Goal: Transaction & Acquisition: Book appointment/travel/reservation

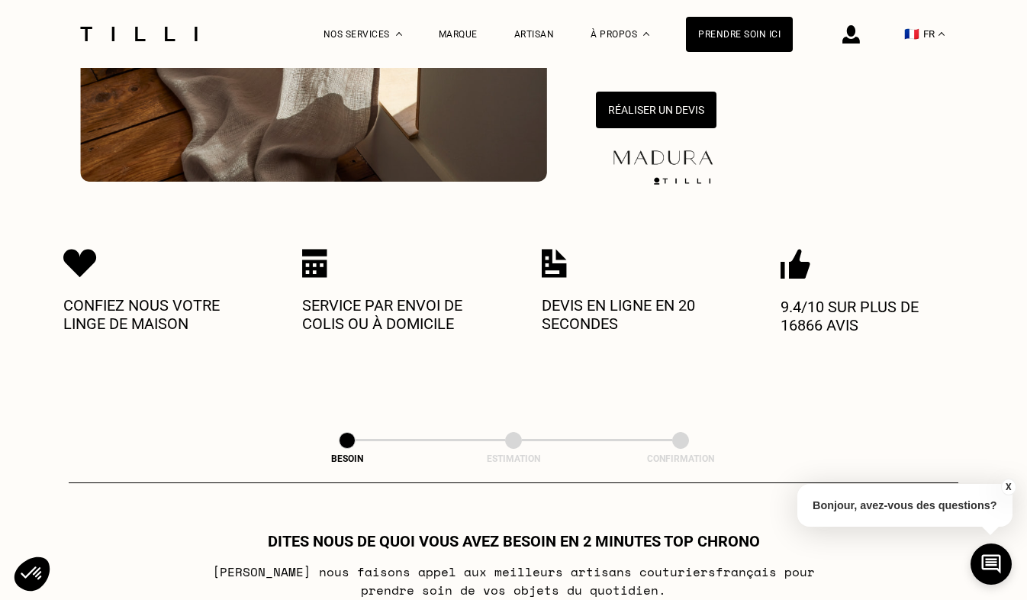
scroll to position [424, 0]
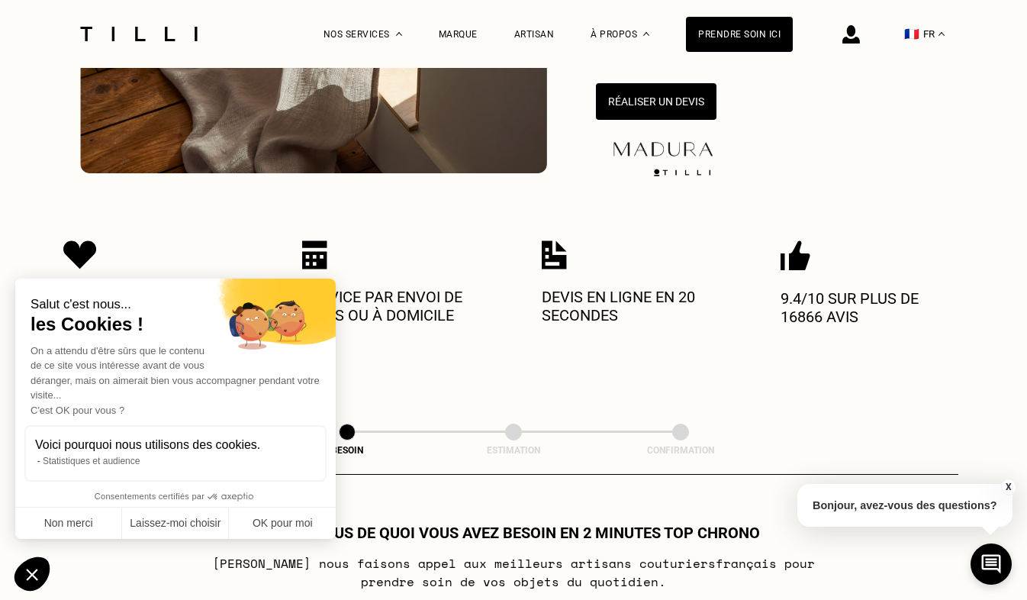
click at [565, 253] on img at bounding box center [554, 254] width 25 height 29
click at [434, 295] on p "Service par envoi de colis ou à domicile" at bounding box center [393, 306] width 183 height 37
click at [662, 100] on button "Réaliser un devis" at bounding box center [656, 101] width 125 height 38
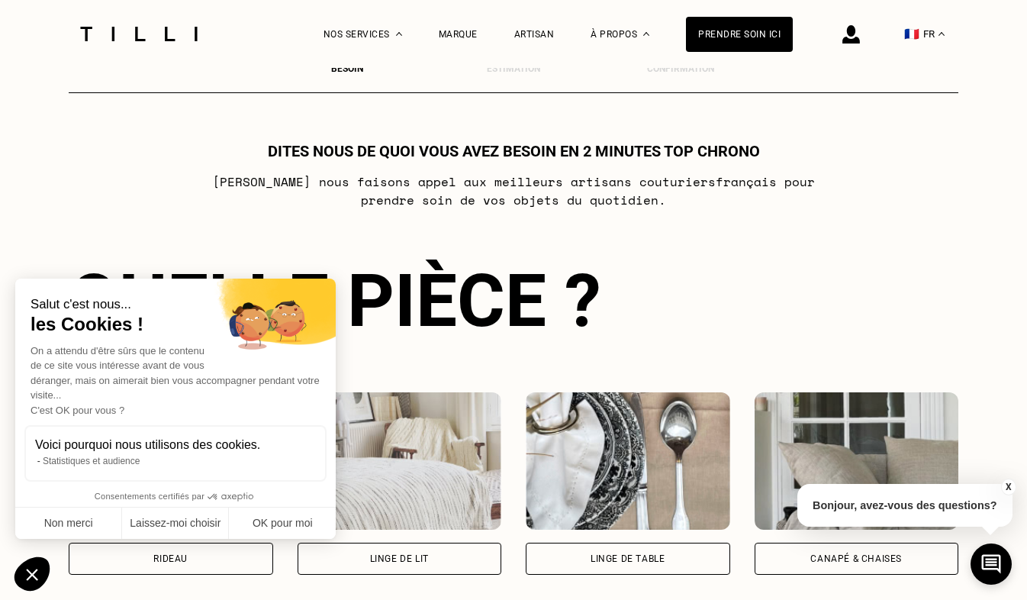
scroll to position [830, 0]
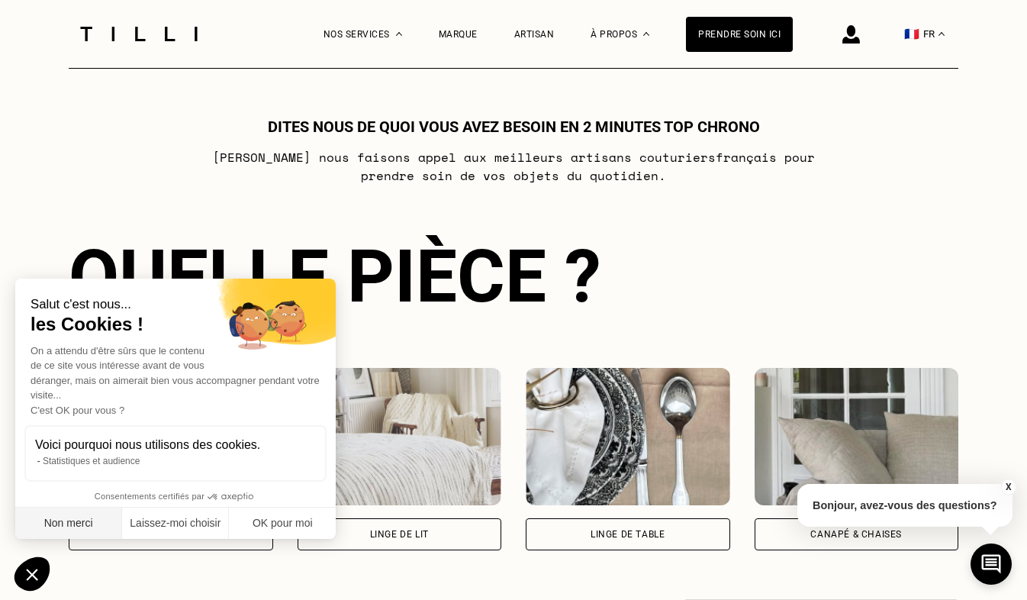
click at [85, 521] on button "Non merci" at bounding box center [68, 524] width 107 height 32
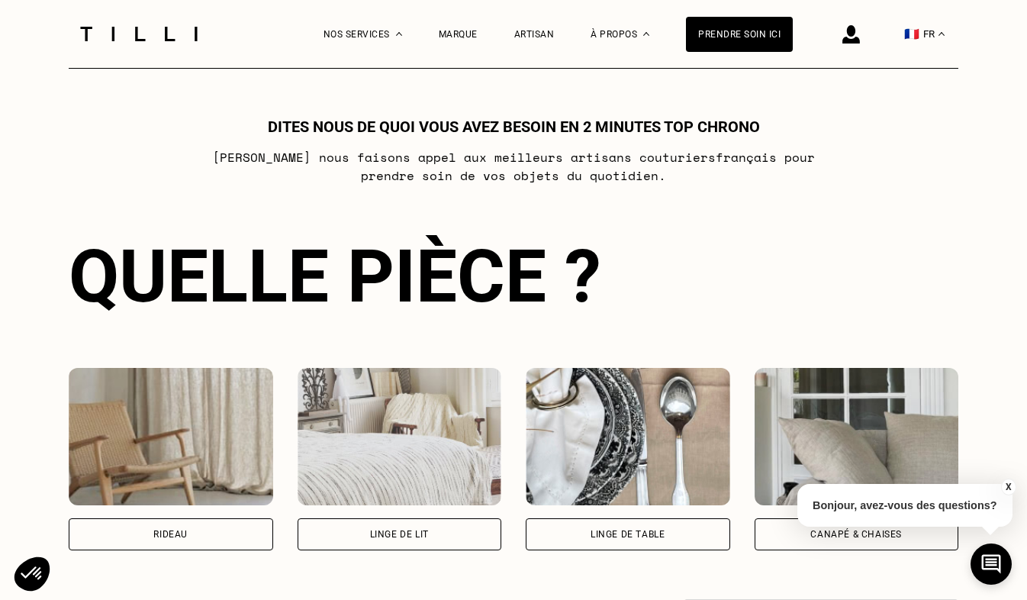
click at [179, 526] on div "Rideau" at bounding box center [171, 534] width 205 height 32
select select "FR"
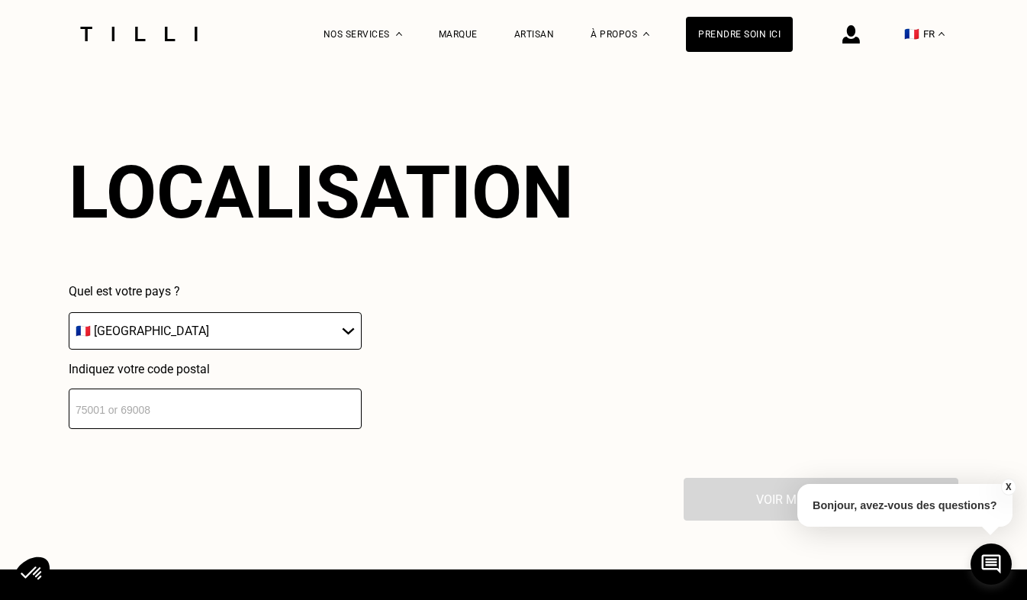
scroll to position [1338, 0]
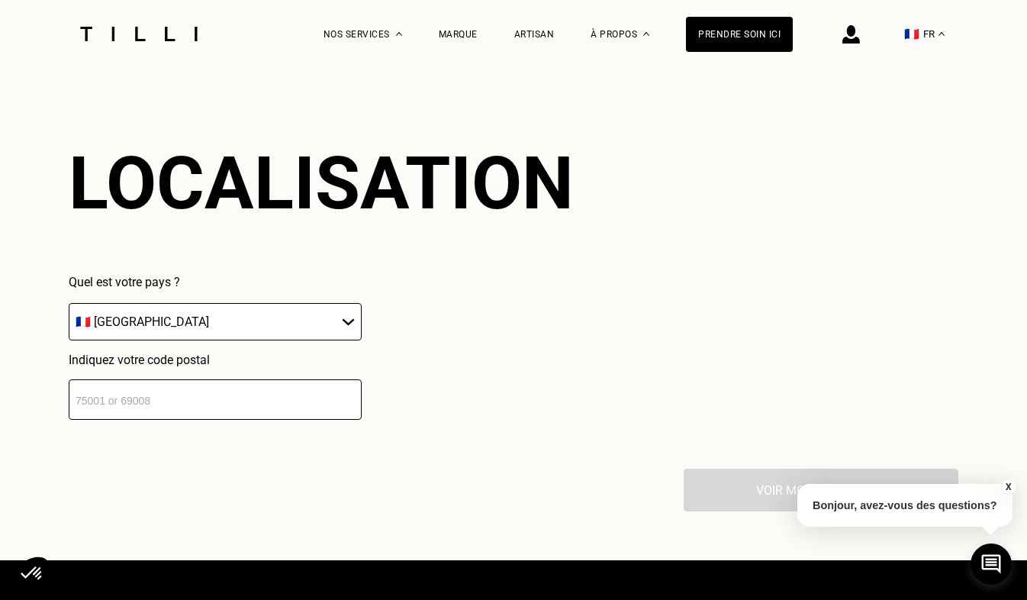
click at [194, 414] on input "number" at bounding box center [215, 399] width 293 height 40
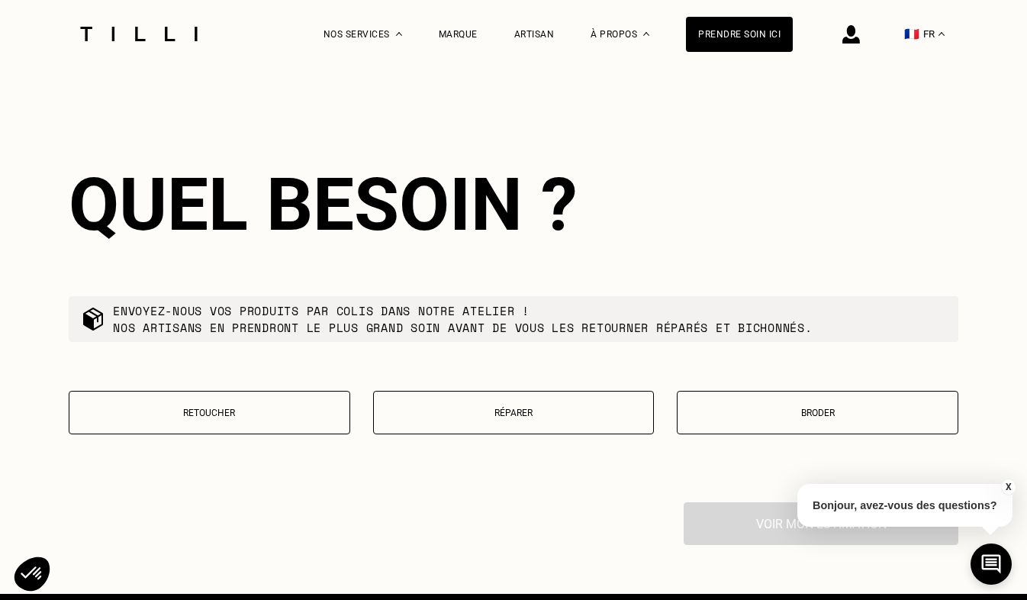
scroll to position [1717, 0]
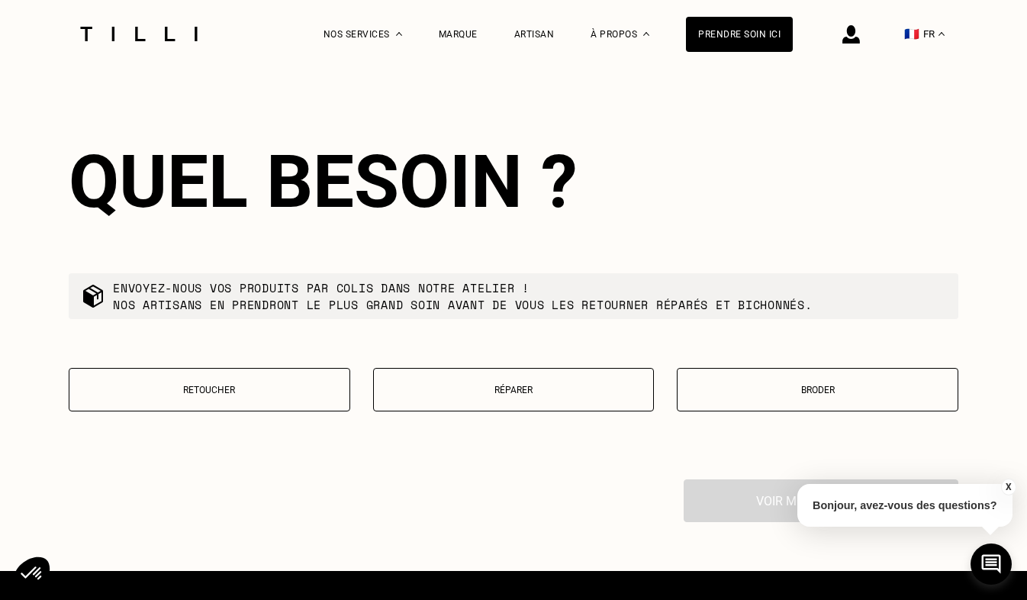
type input "27210"
click at [230, 407] on button "Retoucher" at bounding box center [210, 390] width 282 height 44
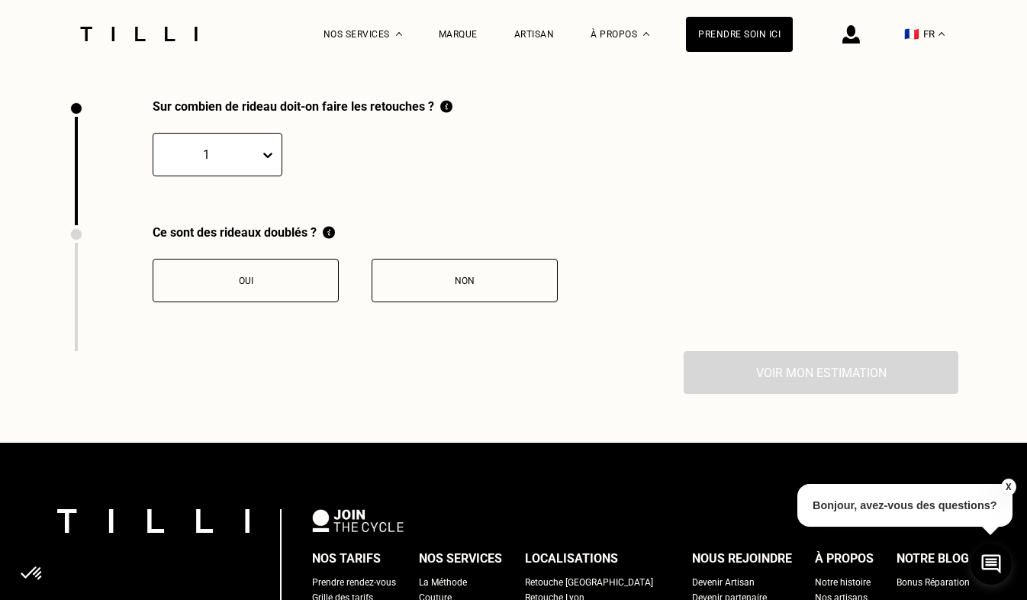
scroll to position [2109, 0]
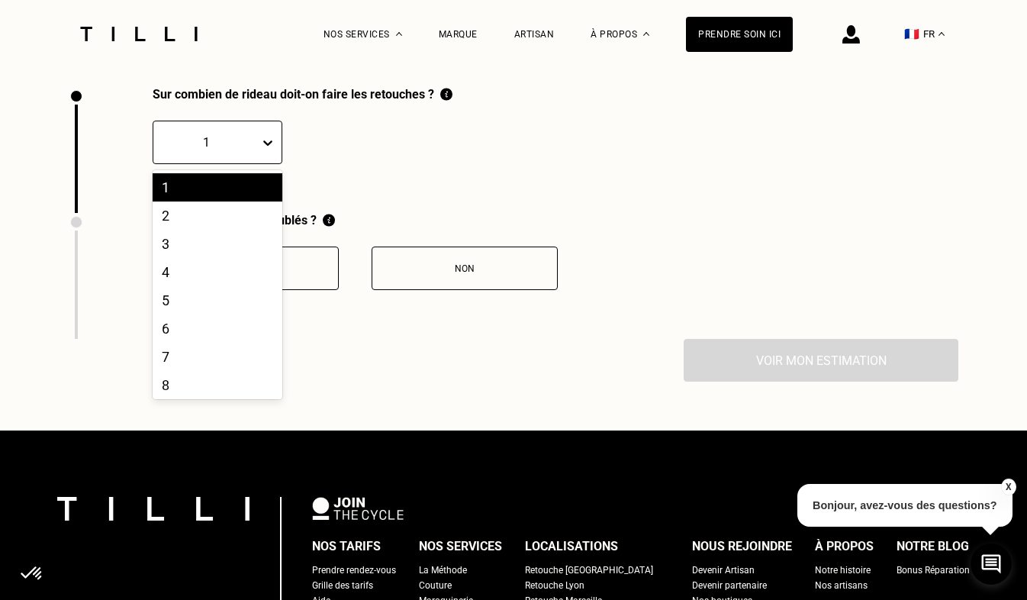
click at [263, 150] on icon at bounding box center [267, 142] width 15 height 15
click at [231, 331] on div "6" at bounding box center [218, 328] width 130 height 28
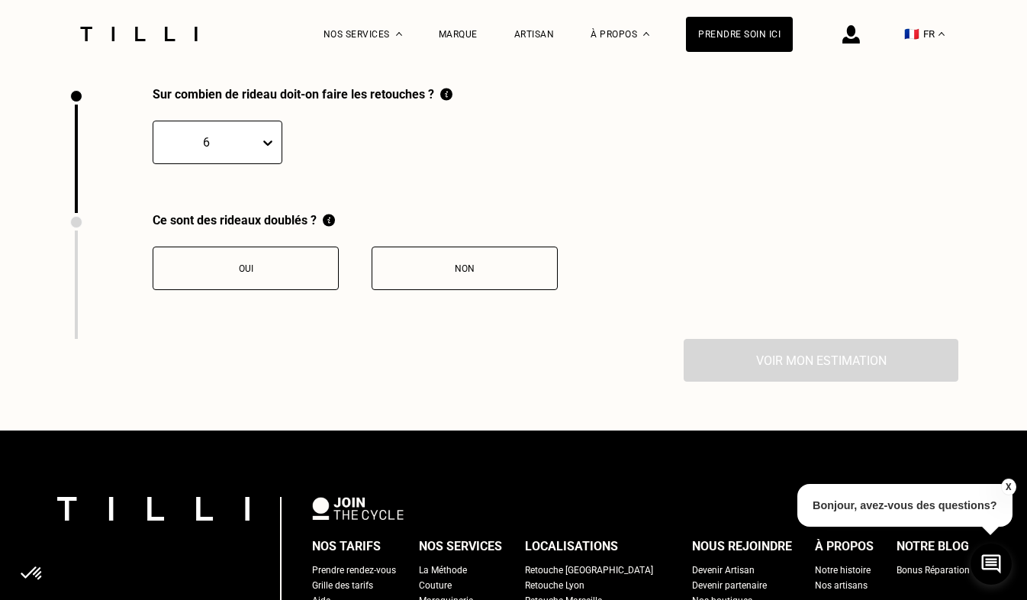
click at [249, 274] on div "Oui" at bounding box center [245, 268] width 169 height 11
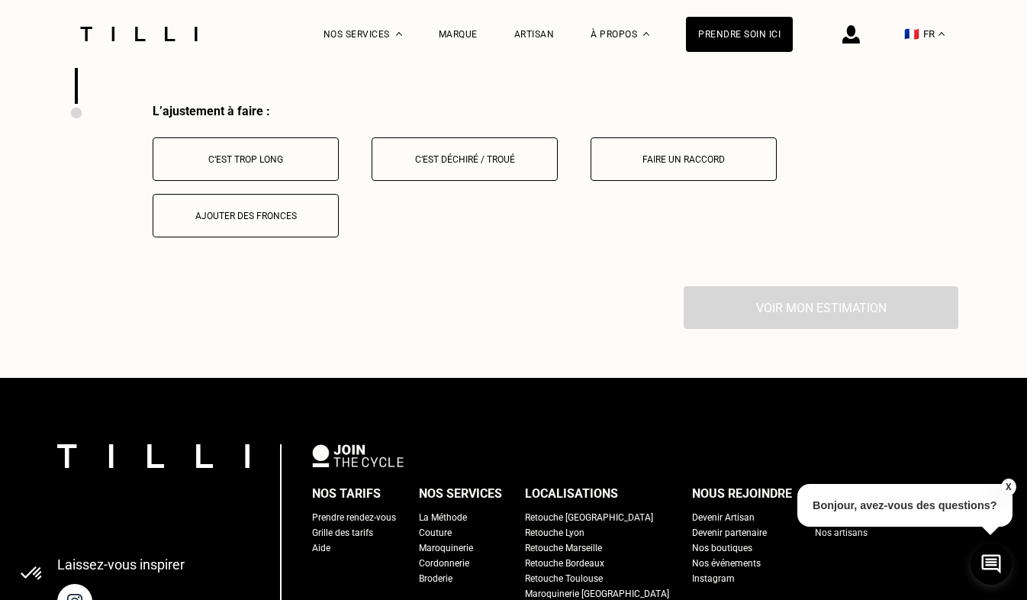
scroll to position [2361, 0]
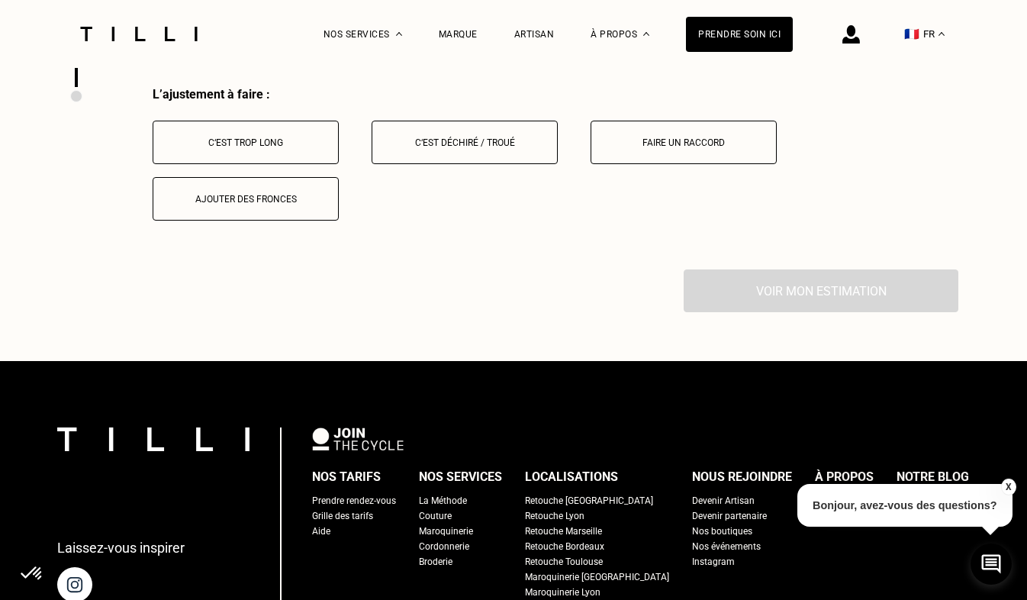
click at [243, 218] on button "Ajouter des fronces" at bounding box center [246, 199] width 186 height 44
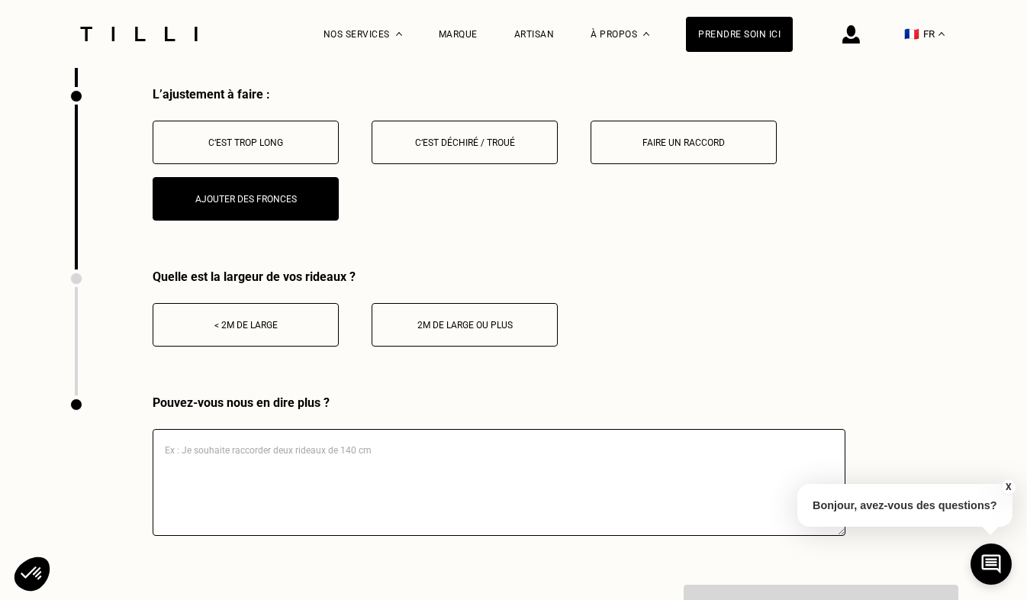
click at [421, 342] on button "2m de large ou plus" at bounding box center [465, 325] width 186 height 44
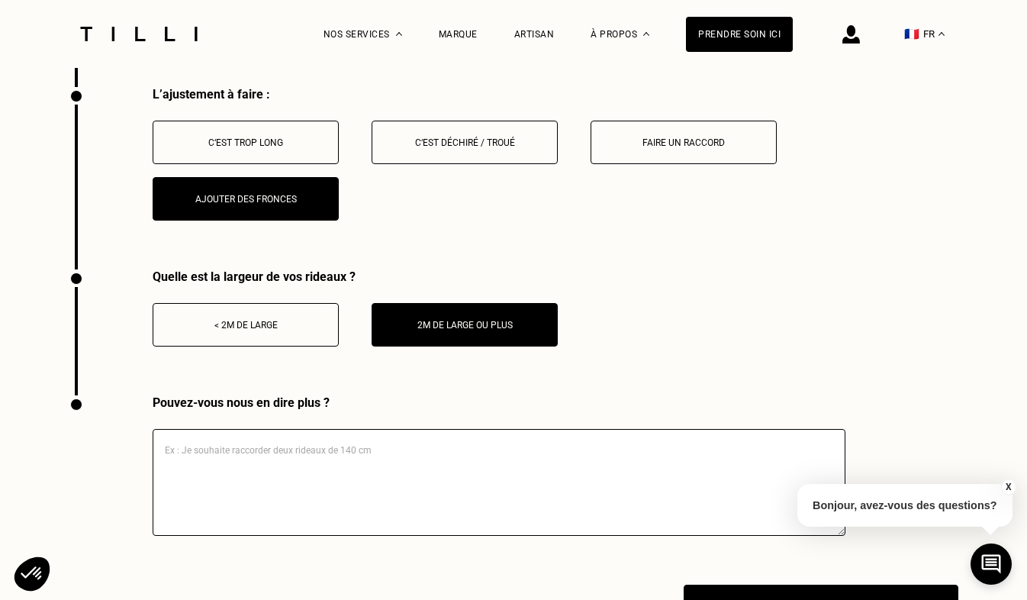
click at [364, 452] on textarea at bounding box center [499, 482] width 693 height 107
click at [263, 460] on textarea "Je souhaite doublé des rideaux et faire une fronce plus large que 10 com" at bounding box center [499, 482] width 693 height 107
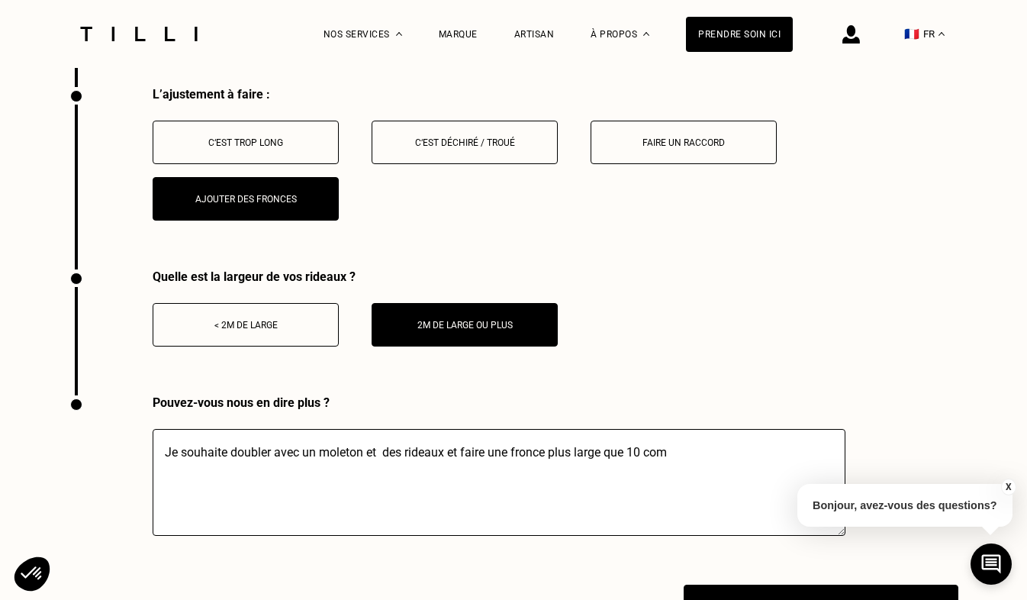
drag, startPoint x: 455, startPoint y: 459, endPoint x: 378, endPoint y: 463, distance: 77.2
click at [378, 463] on textarea "Je souhaite doubler avec un moleton et des rideaux et faire une fronce plus lar…" at bounding box center [499, 482] width 693 height 107
click at [506, 467] on textarea "Je souhaite doubler avec un moleton et faire une fronce plus large que 10 com" at bounding box center [499, 482] width 693 height 107
drag, startPoint x: 640, startPoint y: 464, endPoint x: 623, endPoint y: 464, distance: 16.8
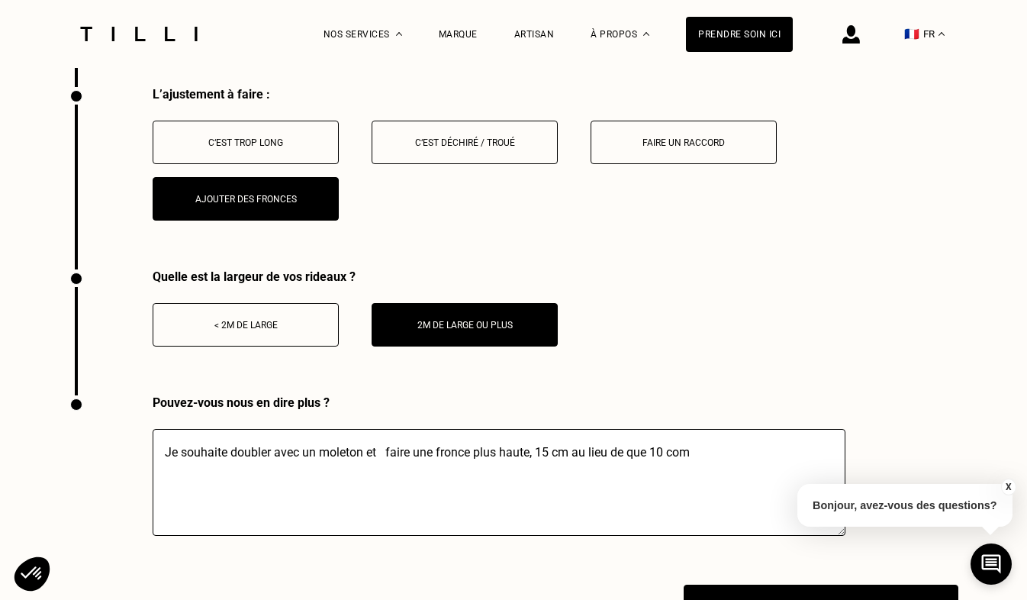
click at [623, 464] on textarea "Je souhaite doubler avec un moleton et faire une fronce plus haute, 15 cm au li…" at bounding box center [499, 482] width 693 height 107
click at [679, 464] on textarea "Je souhaite doubler avec un moleton et faire une fronce plus haute, 15 cm au li…" at bounding box center [499, 482] width 693 height 107
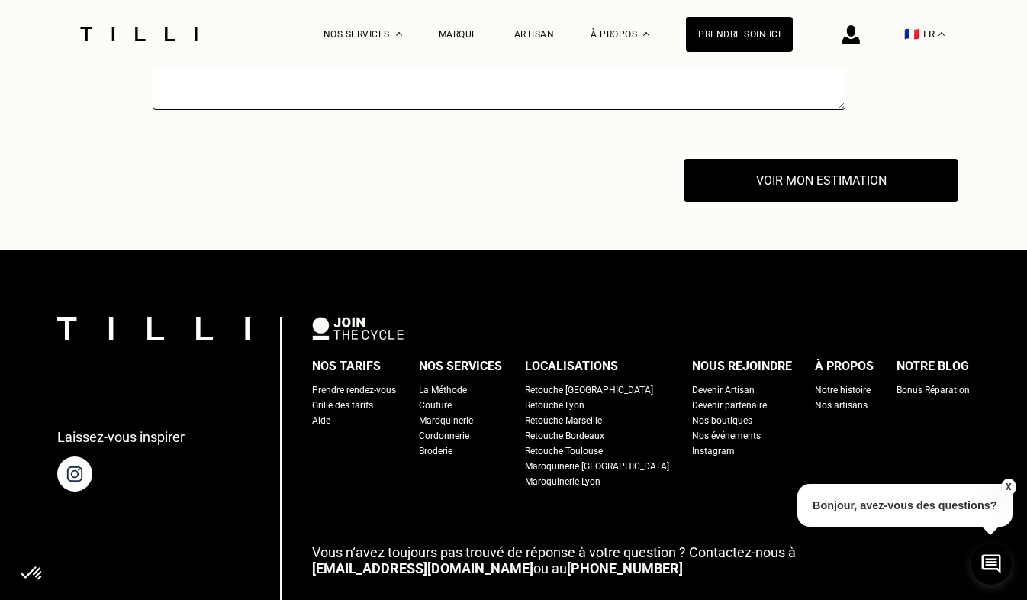
scroll to position [2684, 0]
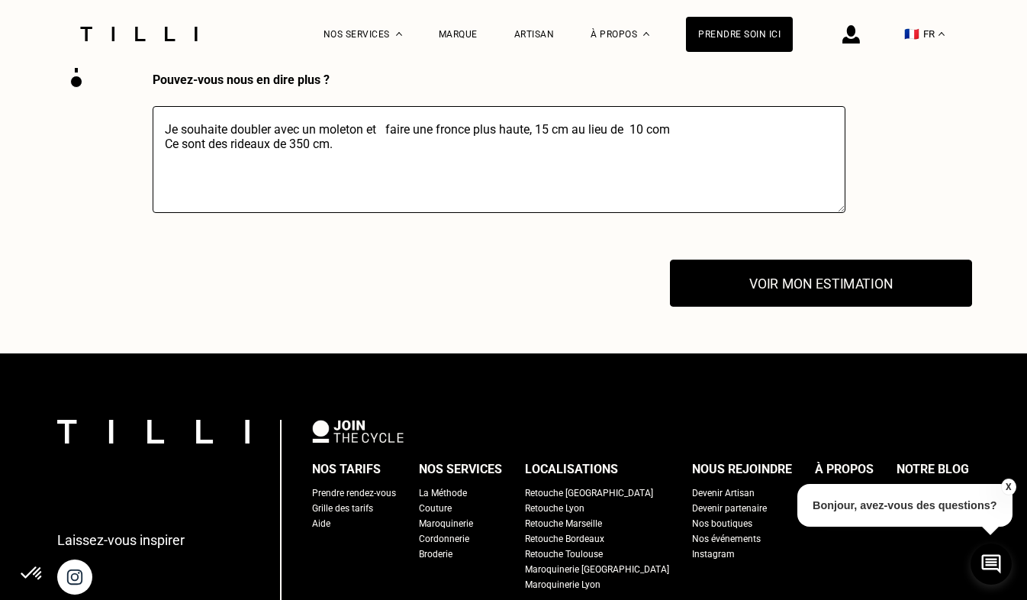
type textarea "Je souhaite doubler avec un moleton et faire une fronce plus haute, 15 cm au li…"
click at [791, 284] on button "Voir mon estimation" at bounding box center [821, 283] width 302 height 47
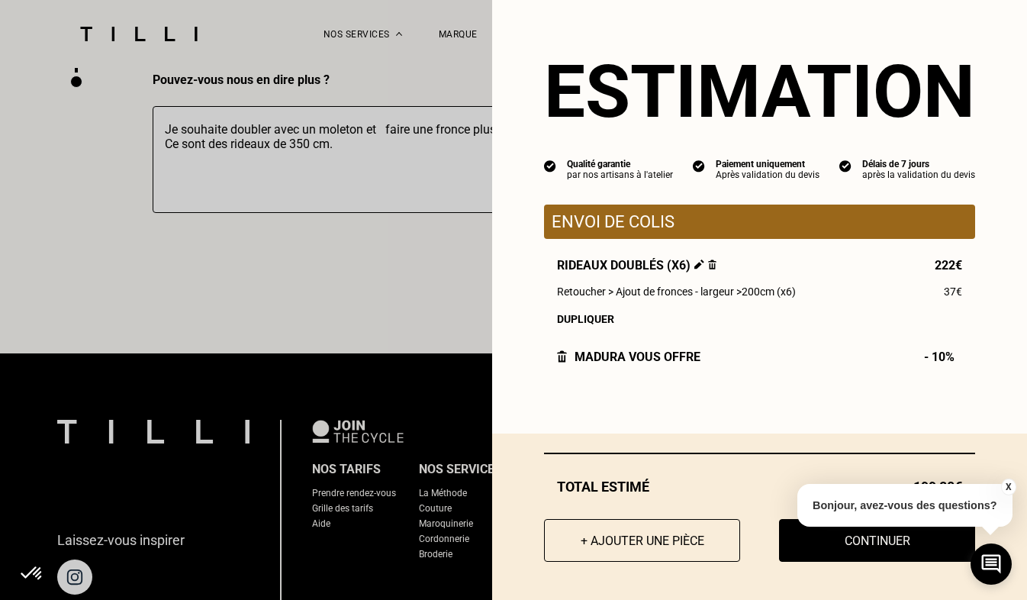
click at [695, 267] on img at bounding box center [700, 265] width 10 height 10
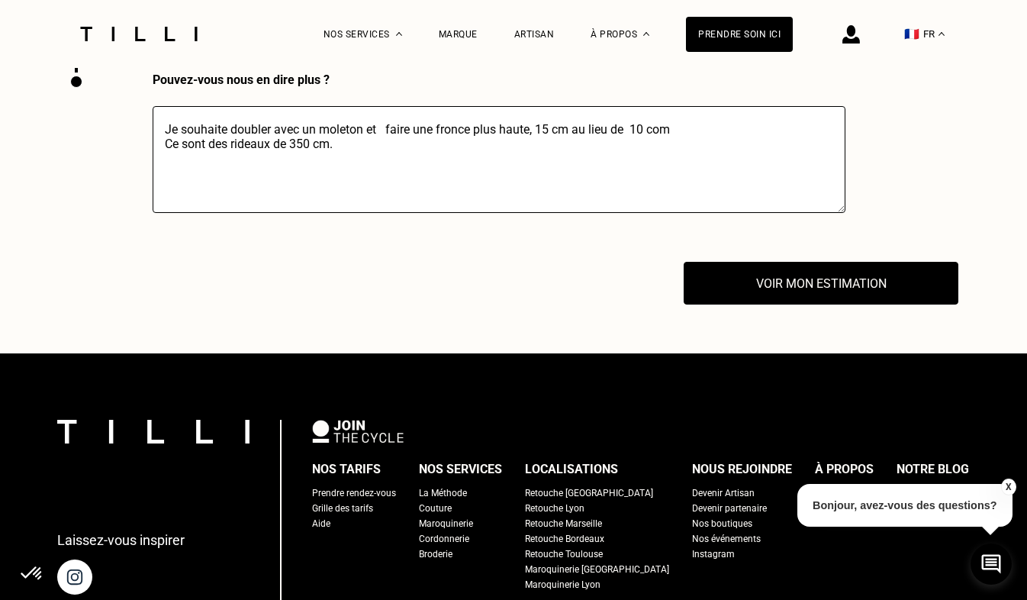
select select "FR"
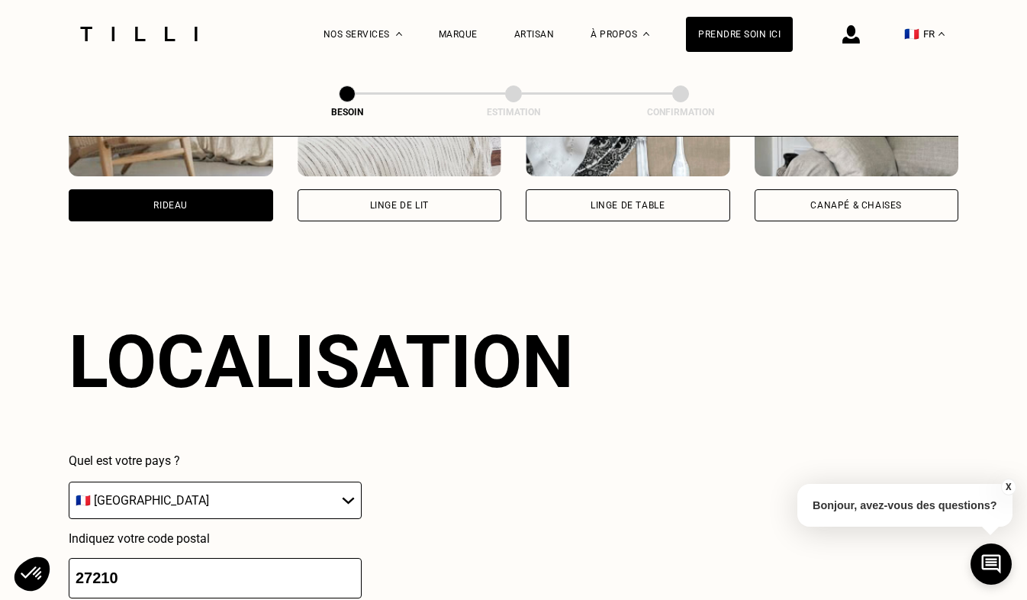
scroll to position [916, 0]
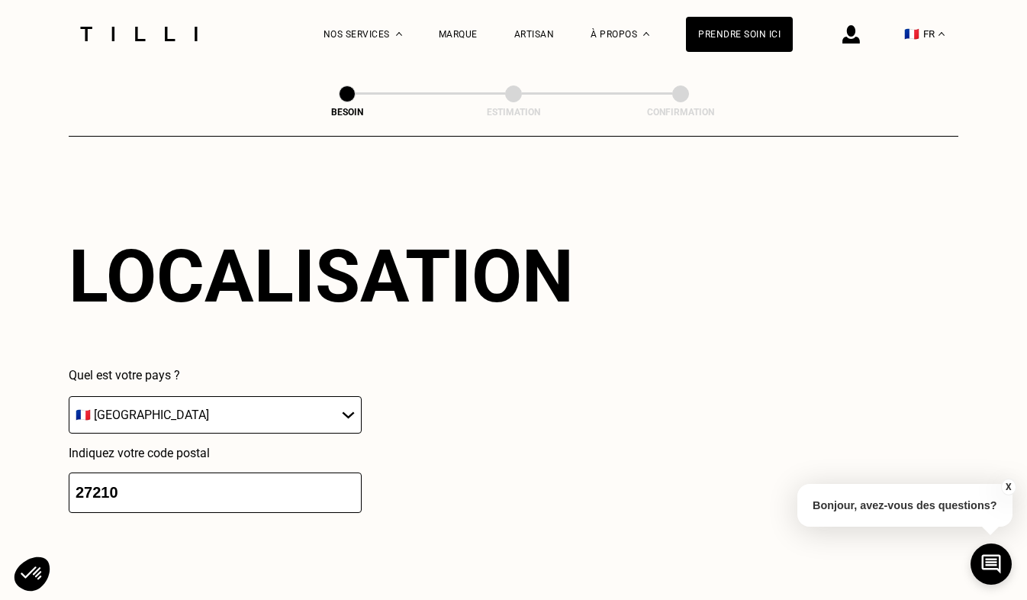
click at [894, 499] on p "Bonjour, avez-vous des questions?" at bounding box center [905, 505] width 215 height 43
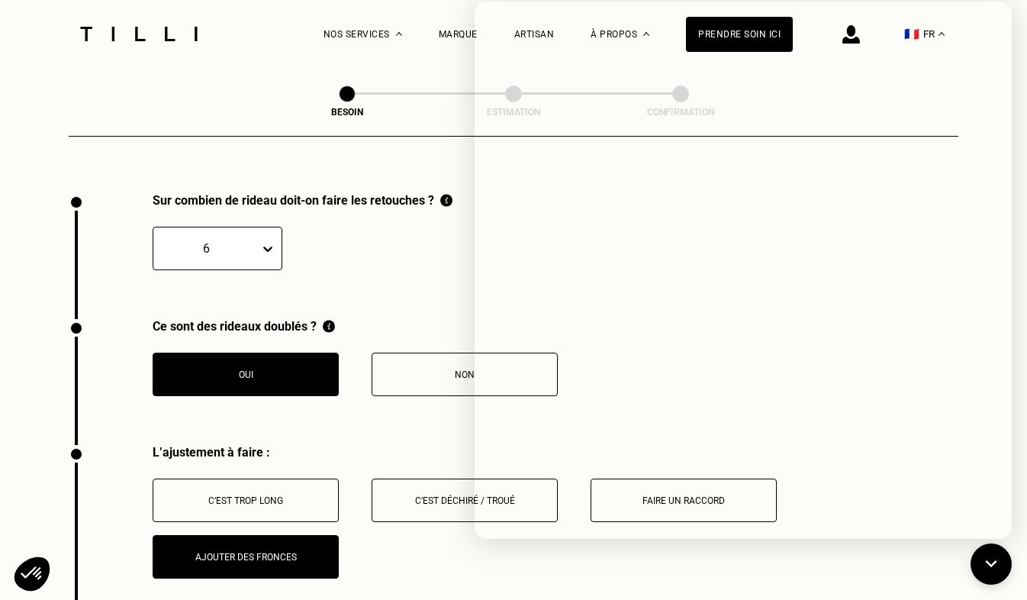
scroll to position [1683, 0]
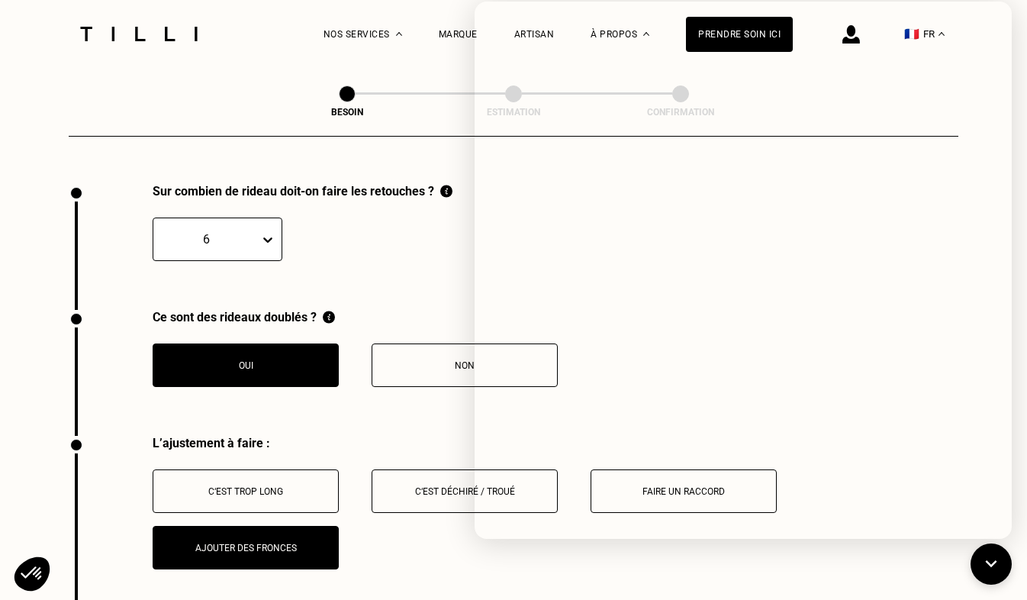
click at [448, 343] on button "Non" at bounding box center [465, 365] width 186 height 44
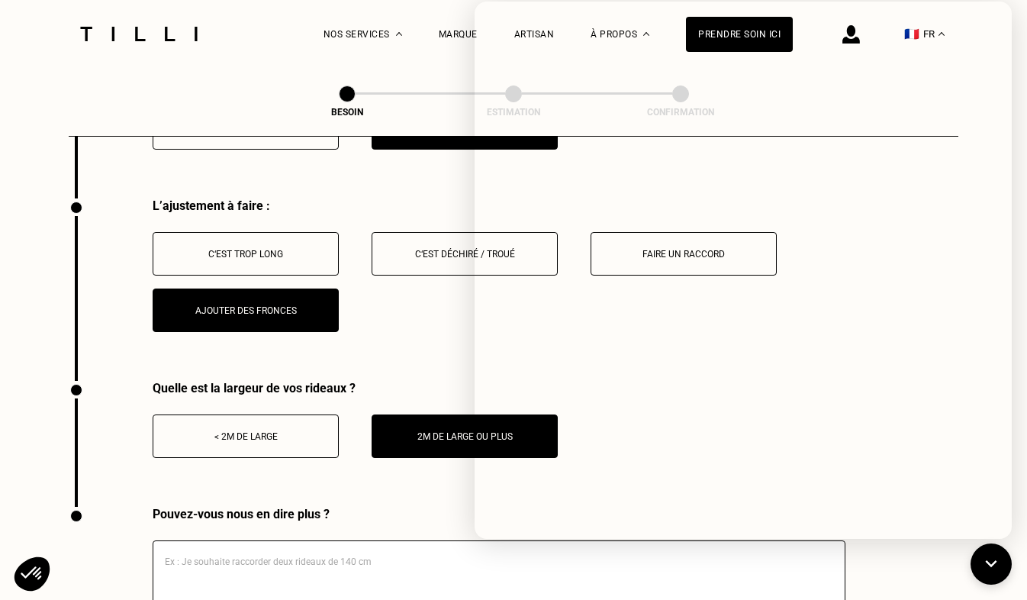
scroll to position [1939, 0]
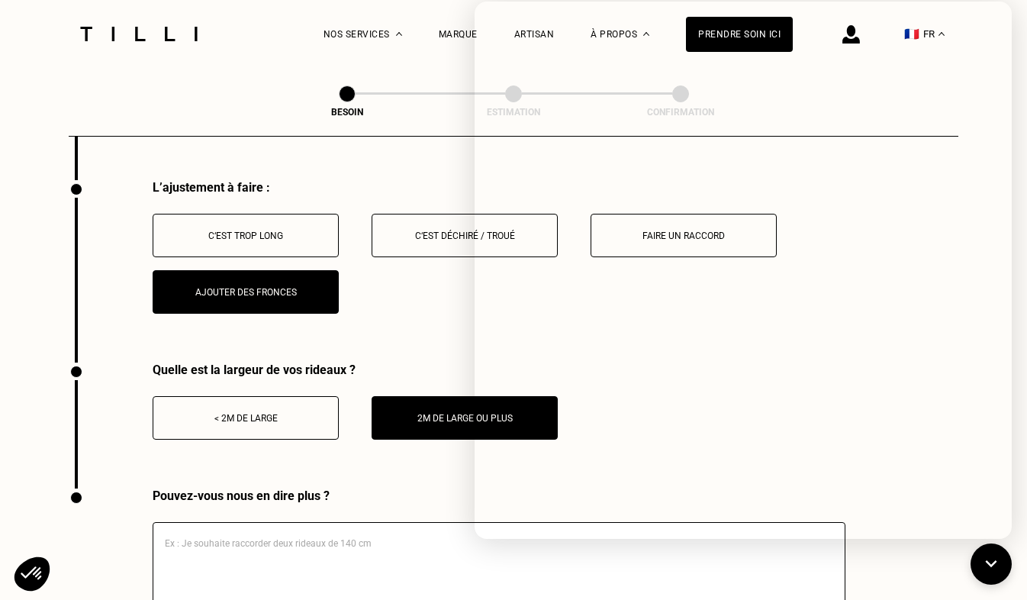
click at [389, 300] on div "C‘est trop long C‘est déchiré / troué Faire un raccord Ajouter des fronces" at bounding box center [556, 264] width 806 height 100
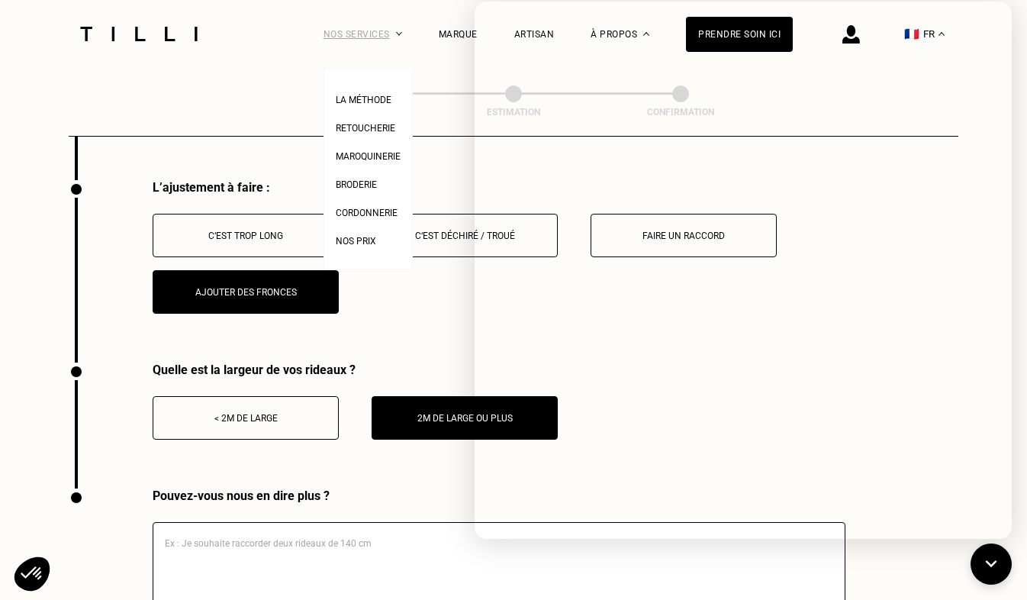
click at [402, 67] on div "Nos services" at bounding box center [363, 34] width 79 height 68
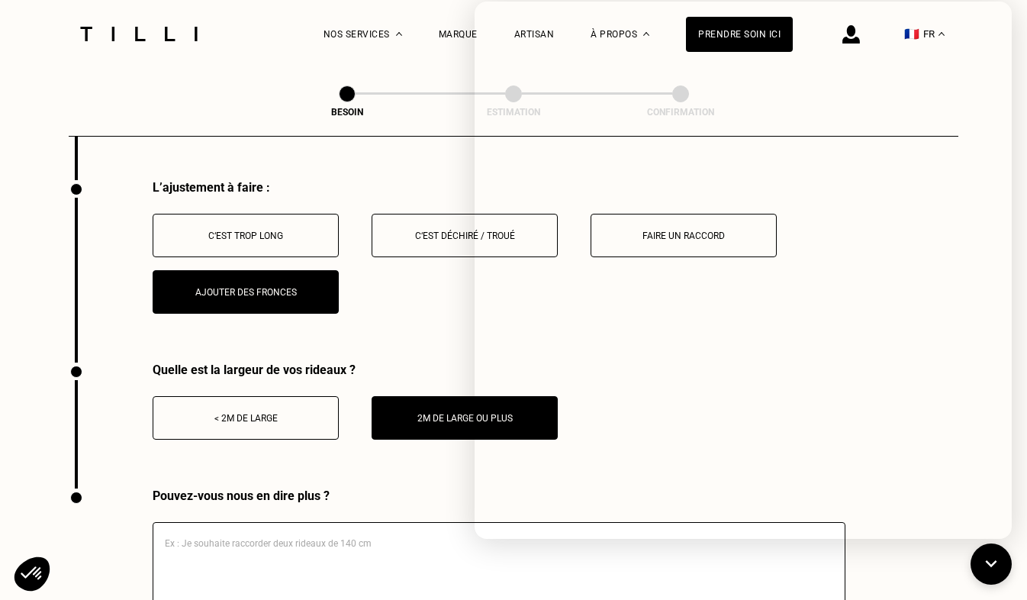
click at [750, 582] on textarea at bounding box center [499, 575] width 693 height 107
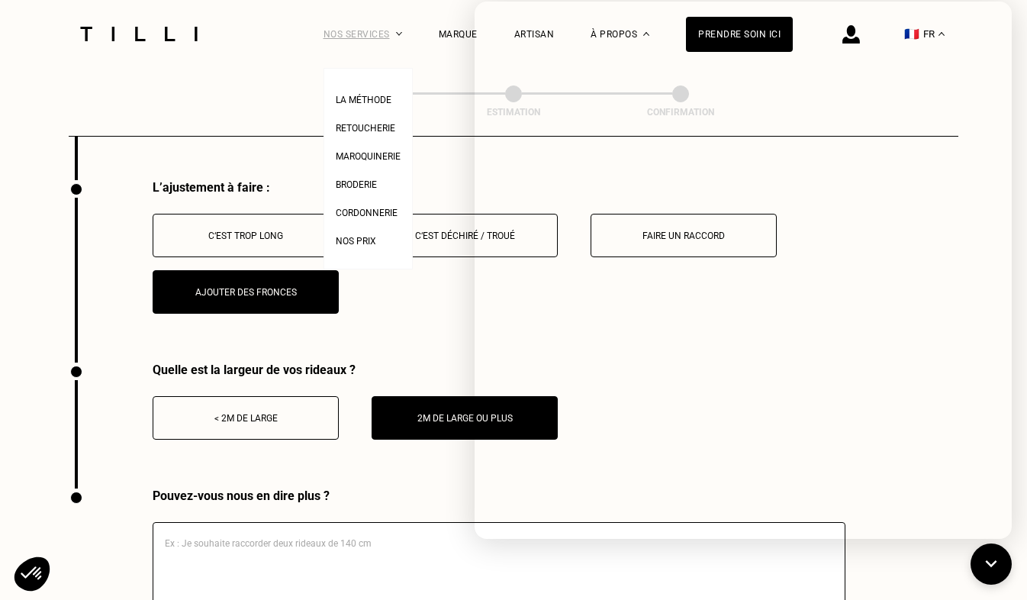
click at [402, 53] on div "Nos services" at bounding box center [363, 34] width 79 height 68
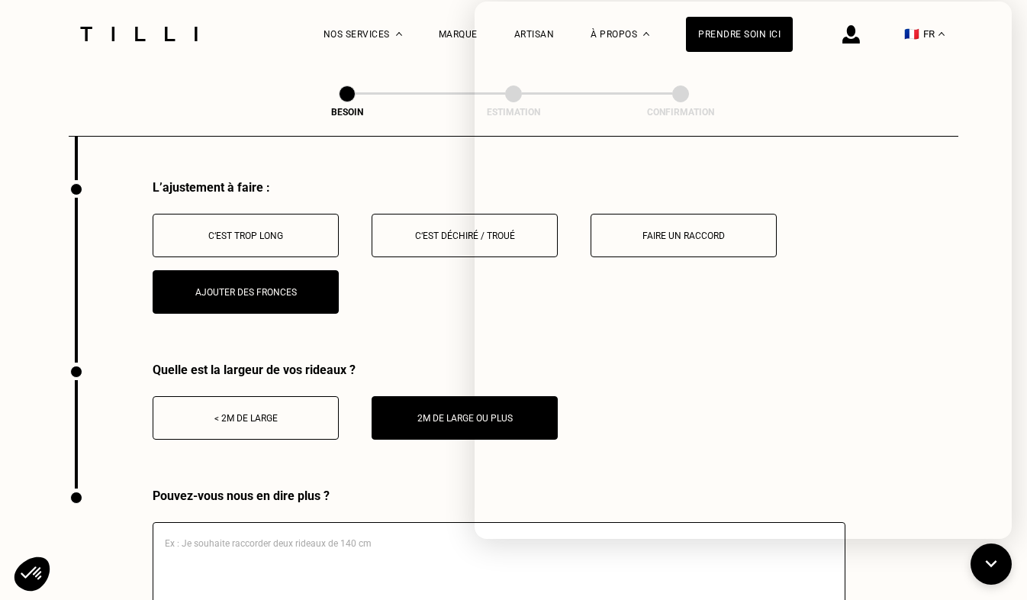
click at [323, 53] on div "La Méthode Retoucherie Maroquinerie Broderie Cordonnerie Nos prix Nos services …" at bounding box center [514, 34] width 878 height 68
click at [413, 83] on ul "La Méthode Retoucherie Maroquinerie Broderie Cordonnerie Nos prix" at bounding box center [368, 168] width 89 height 201
click at [995, 561] on icon at bounding box center [991, 564] width 25 height 40
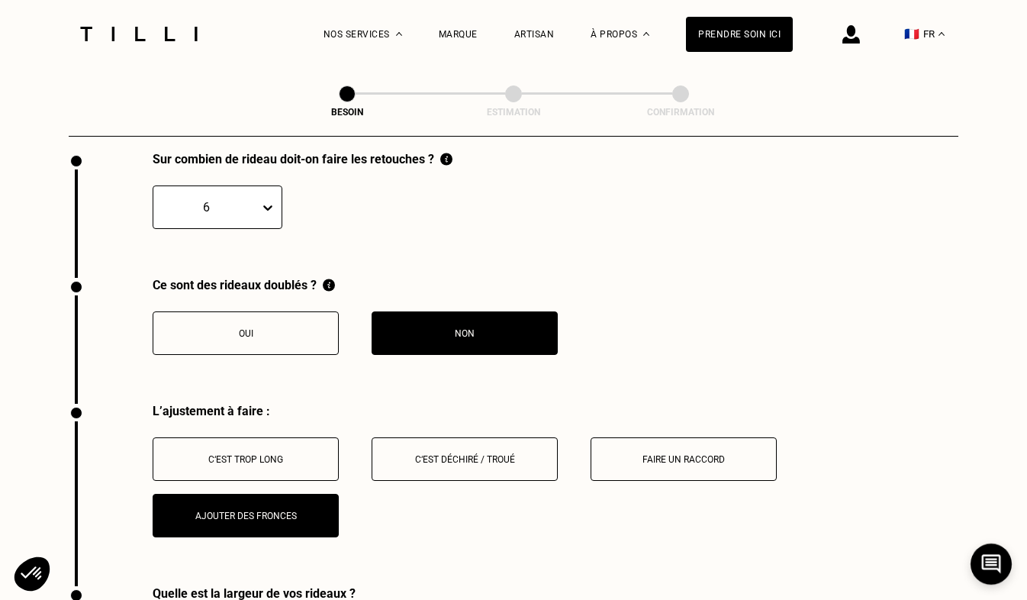
scroll to position [1708, 0]
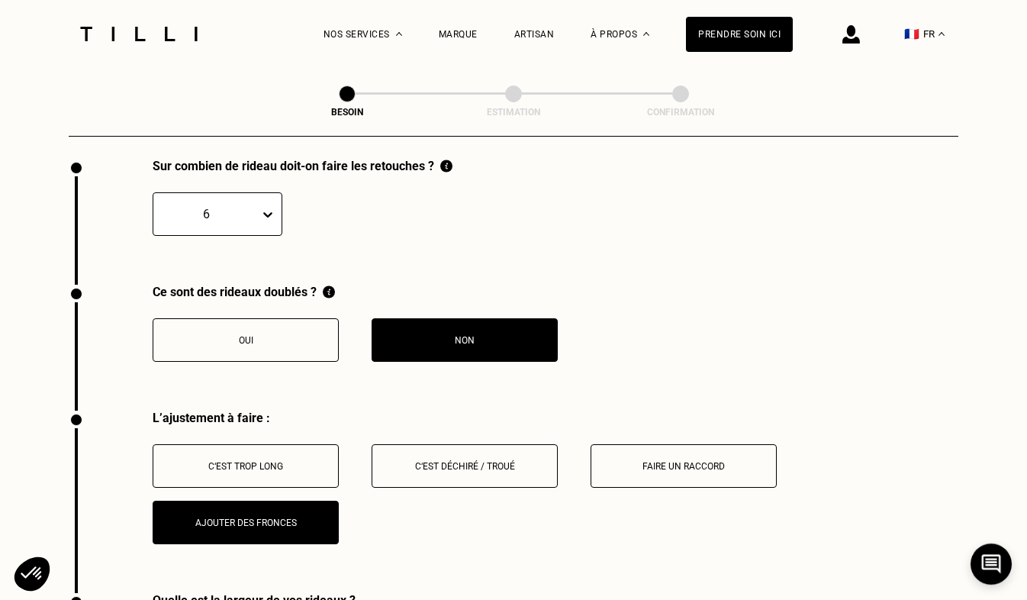
click at [269, 207] on icon at bounding box center [267, 214] width 15 height 15
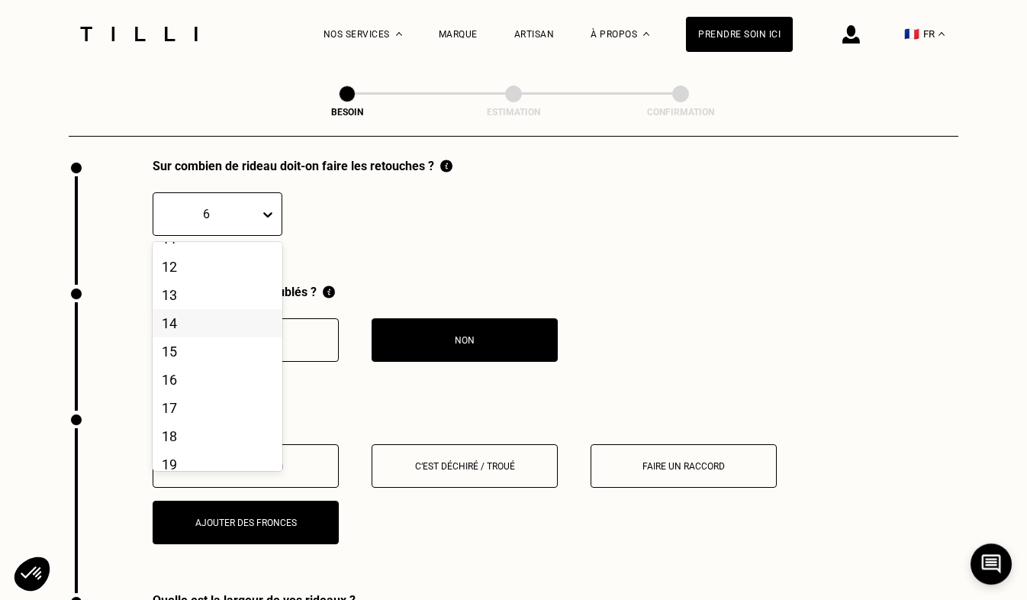
scroll to position [289, 0]
click at [233, 283] on div "12" at bounding box center [218, 281] width 130 height 28
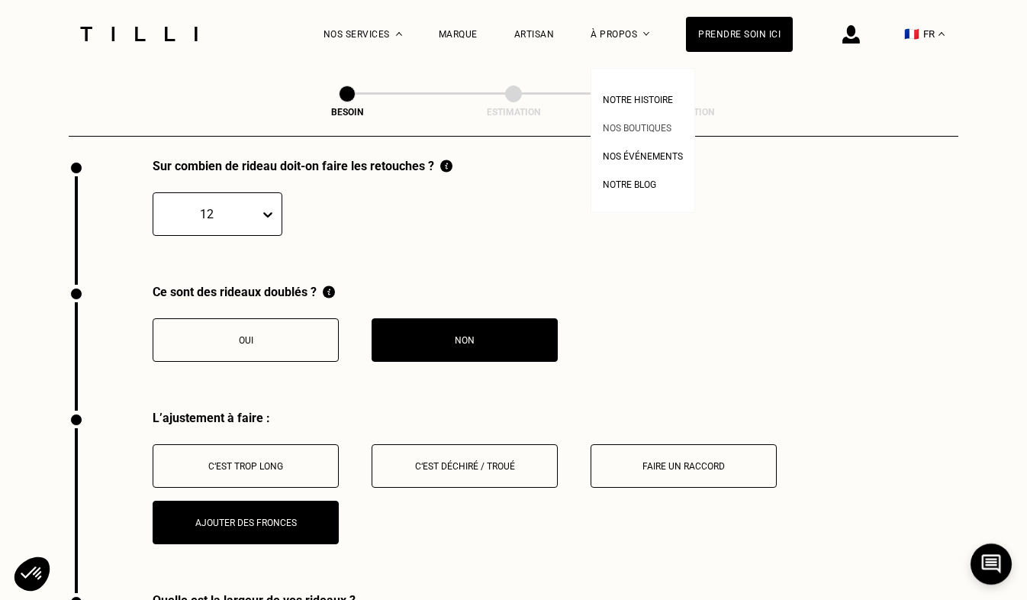
click at [672, 130] on span "Nos boutiques" at bounding box center [637, 128] width 69 height 11
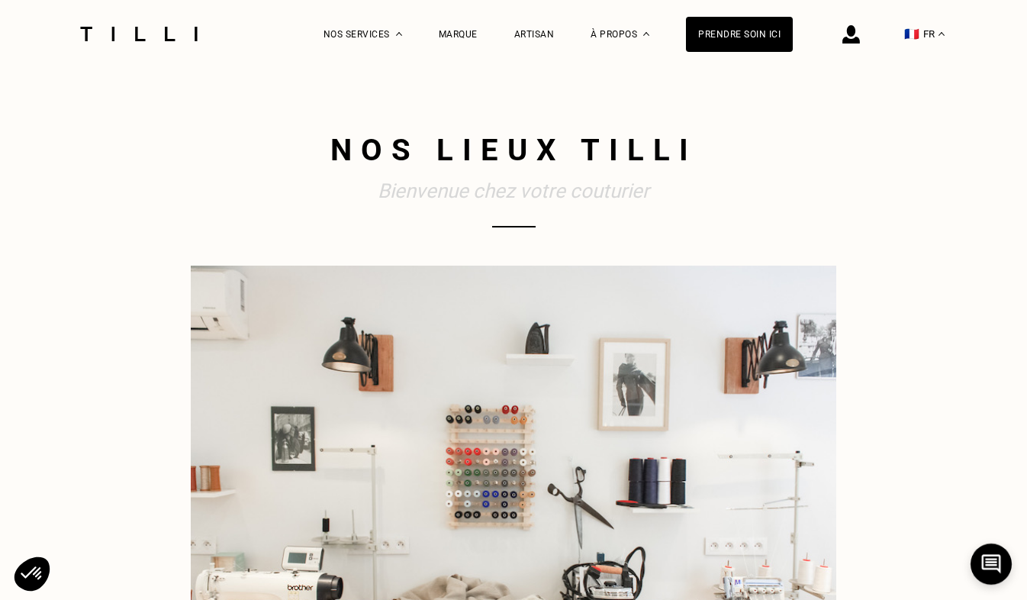
click at [860, 37] on img at bounding box center [852, 34] width 18 height 18
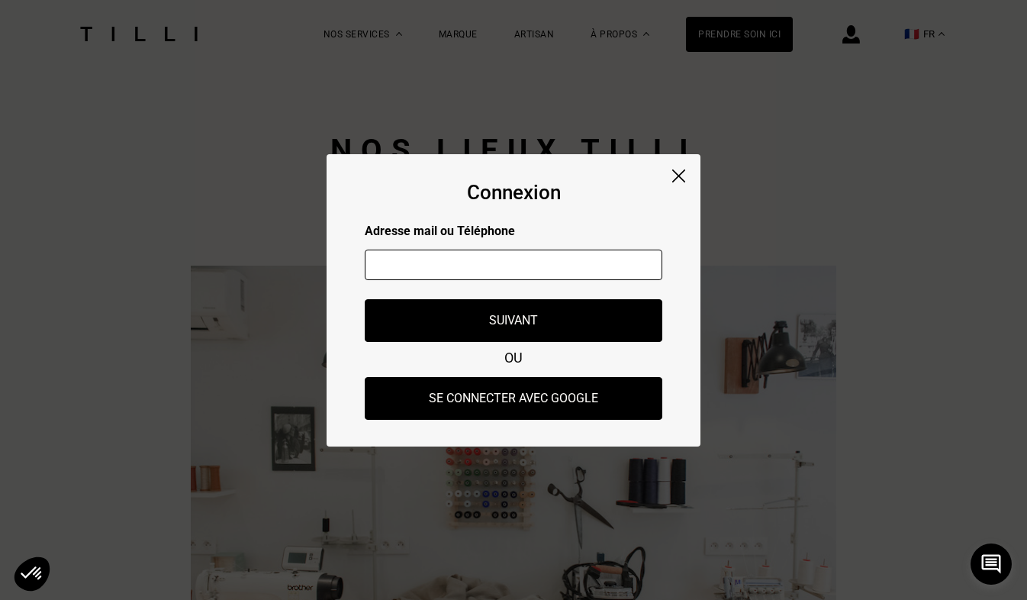
click at [672, 176] on img at bounding box center [678, 175] width 13 height 13
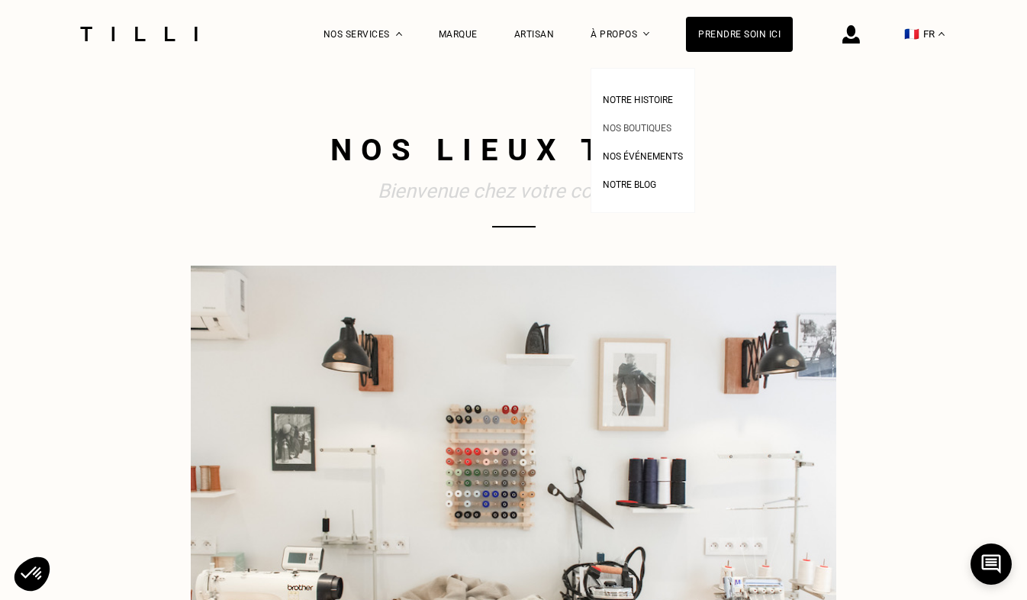
click at [672, 125] on span "Nos boutiques" at bounding box center [637, 128] width 69 height 11
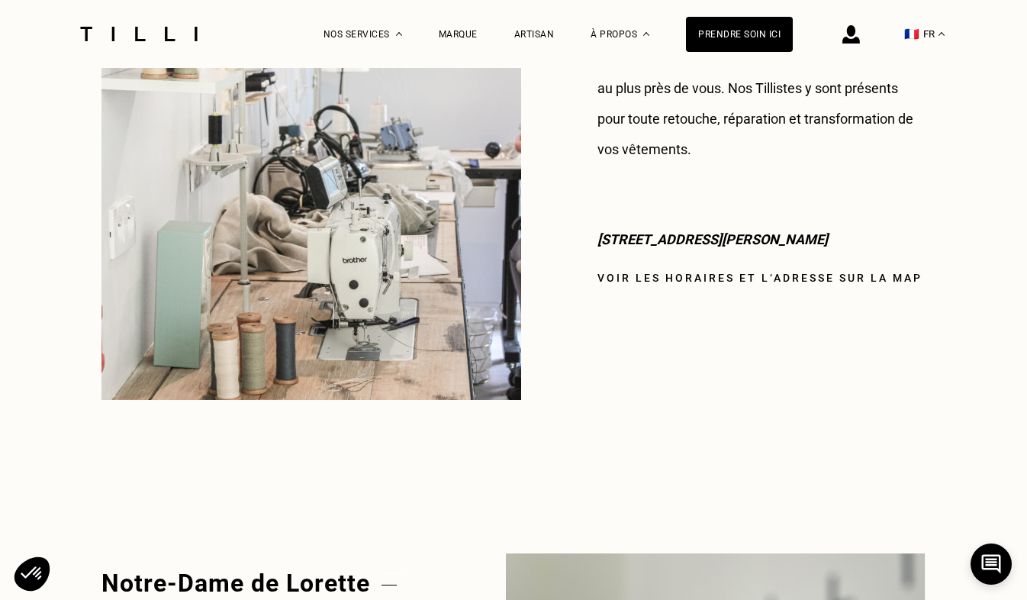
scroll to position [1437, 0]
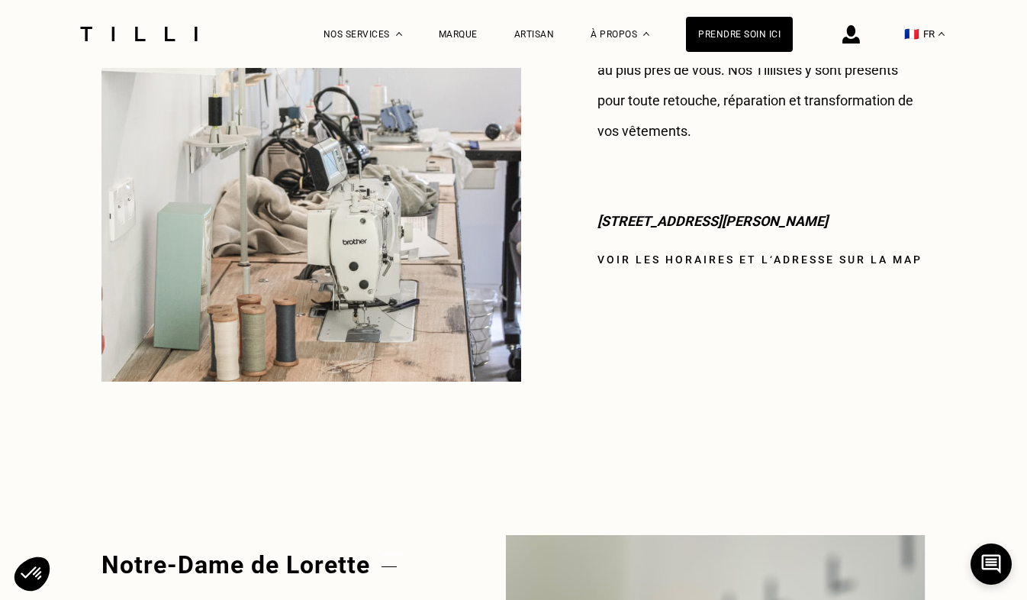
click at [807, 253] on link "Voir les horaires et l‘adresse sur la map" at bounding box center [760, 259] width 325 height 12
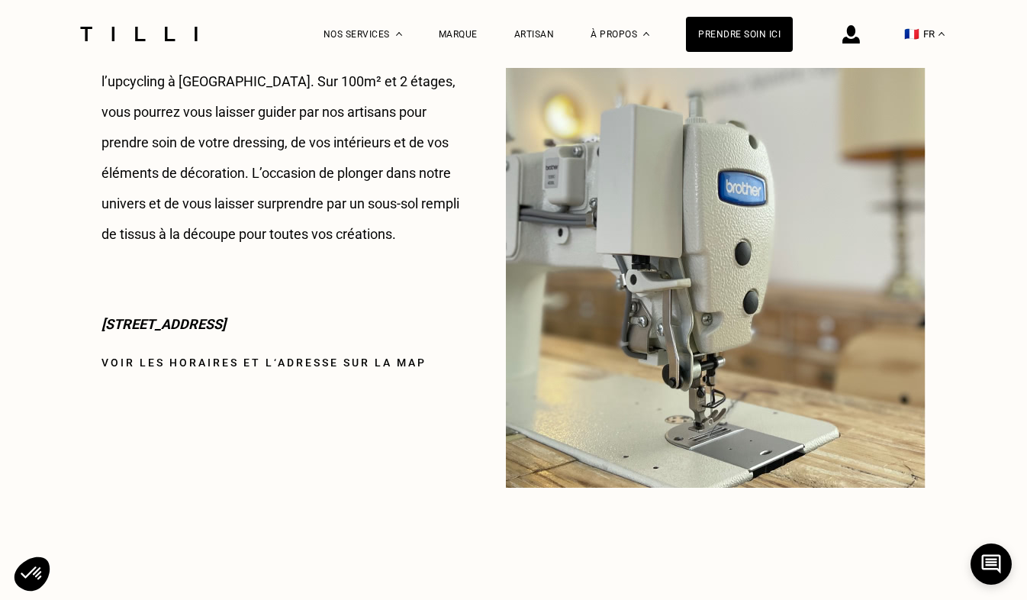
scroll to position [2078, 0]
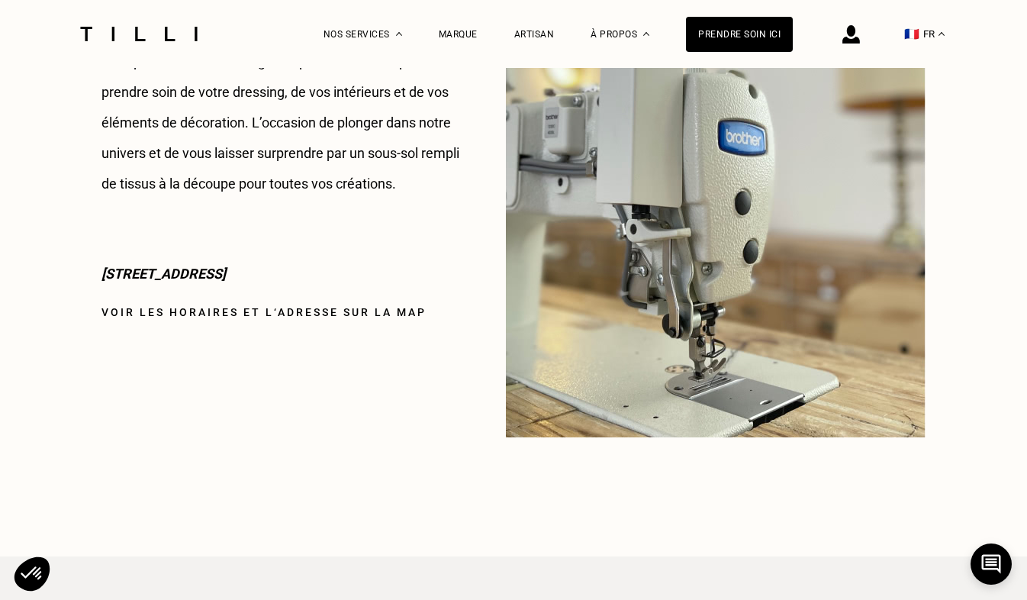
click at [370, 313] on link "Voir les horaires et l‘adresse sur la map" at bounding box center [264, 312] width 325 height 12
